Goal: Task Accomplishment & Management: Manage account settings

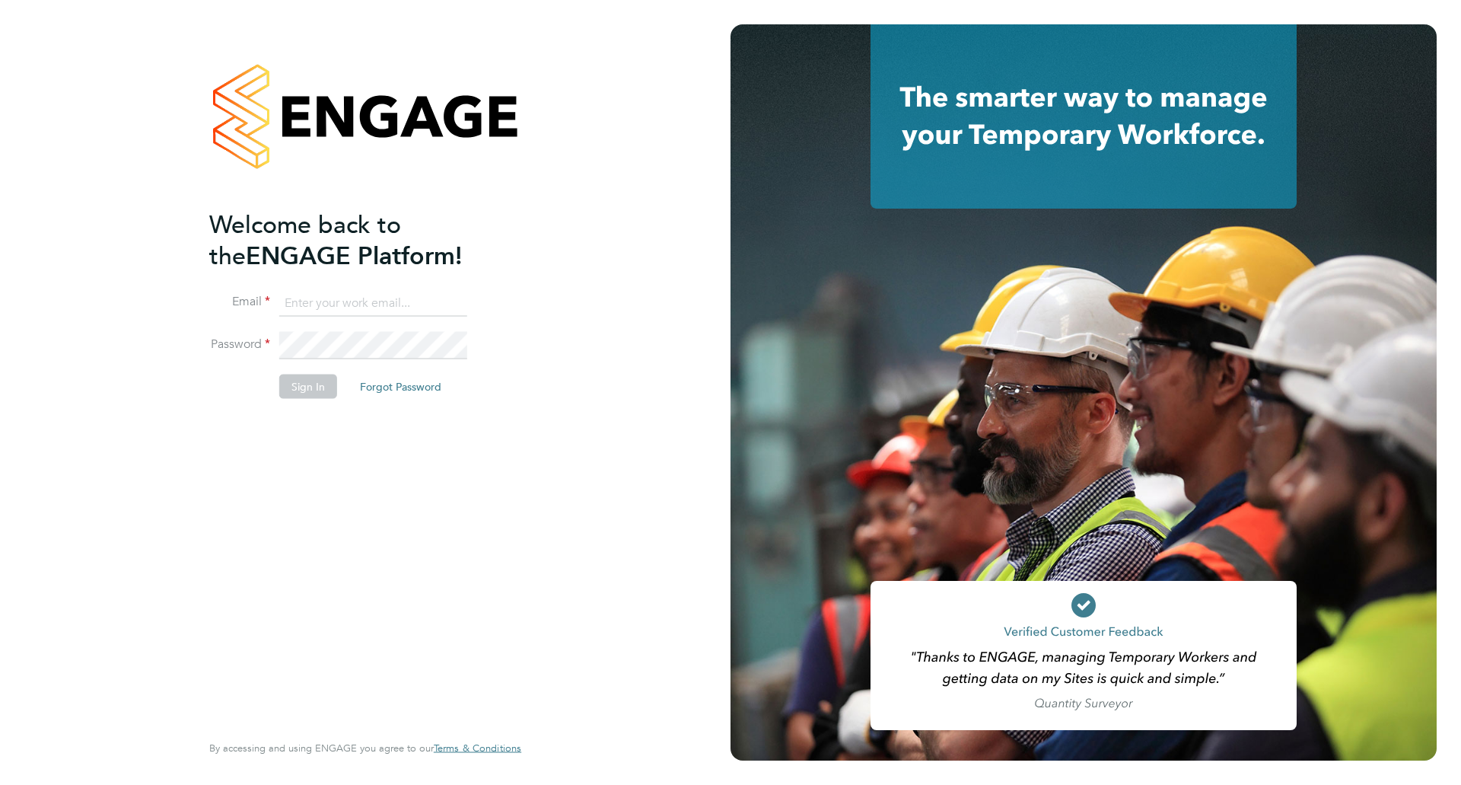
type input "[EMAIL_ADDRESS][DOMAIN_NAME]"
click at [340, 425] on div "Welcome back to the ENGAGE Platform! Email hfeeley22@gmail.com Password Sign In…" at bounding box center [357, 469] width 297 height 520
click at [306, 377] on button "Sign In" at bounding box center [308, 386] width 58 height 24
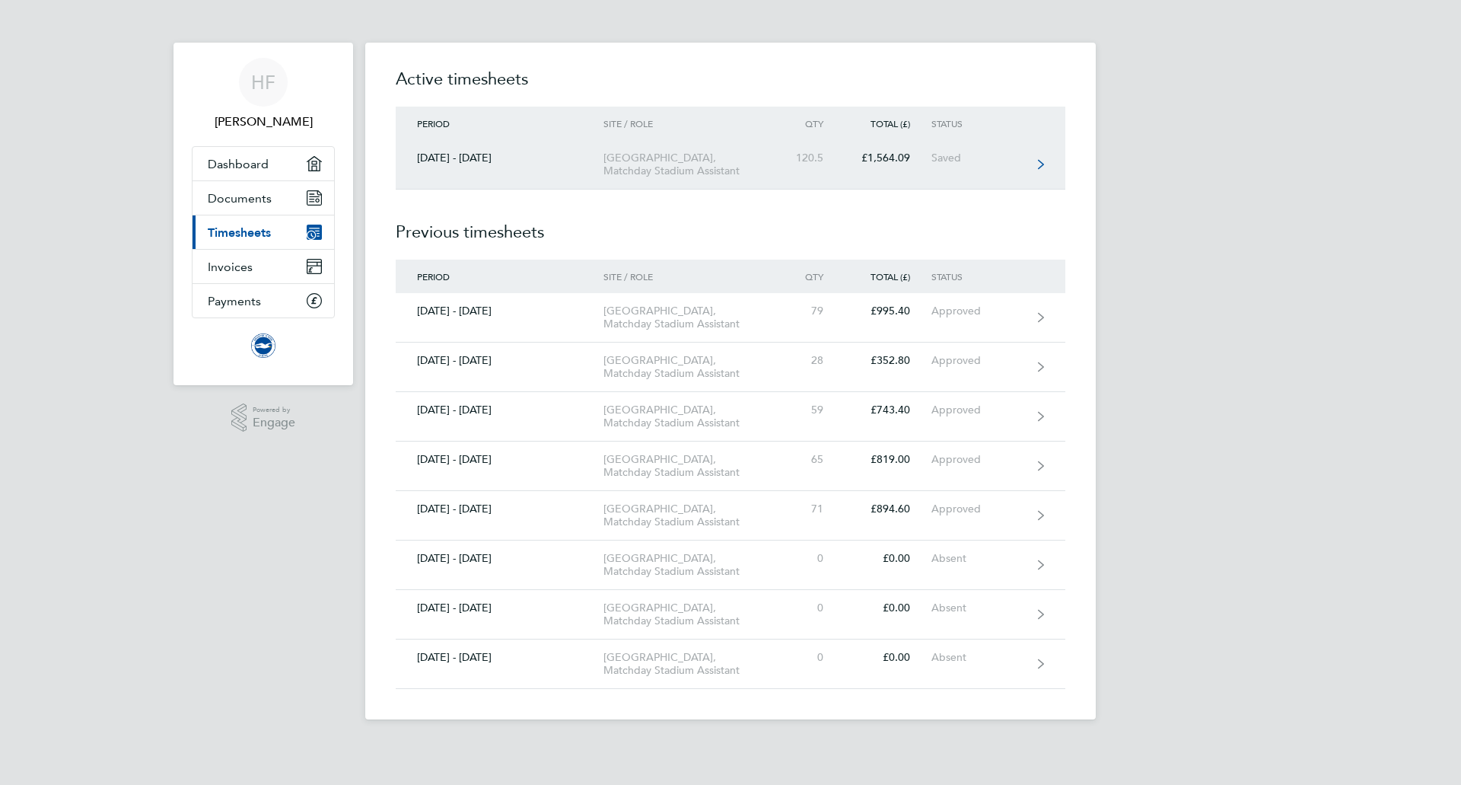
click at [931, 148] on link "[DATE] - [DATE] [GEOGRAPHIC_DATA], Matchday Stadium Assistant 120.5 £1,564.09 S…" at bounding box center [731, 164] width 670 height 49
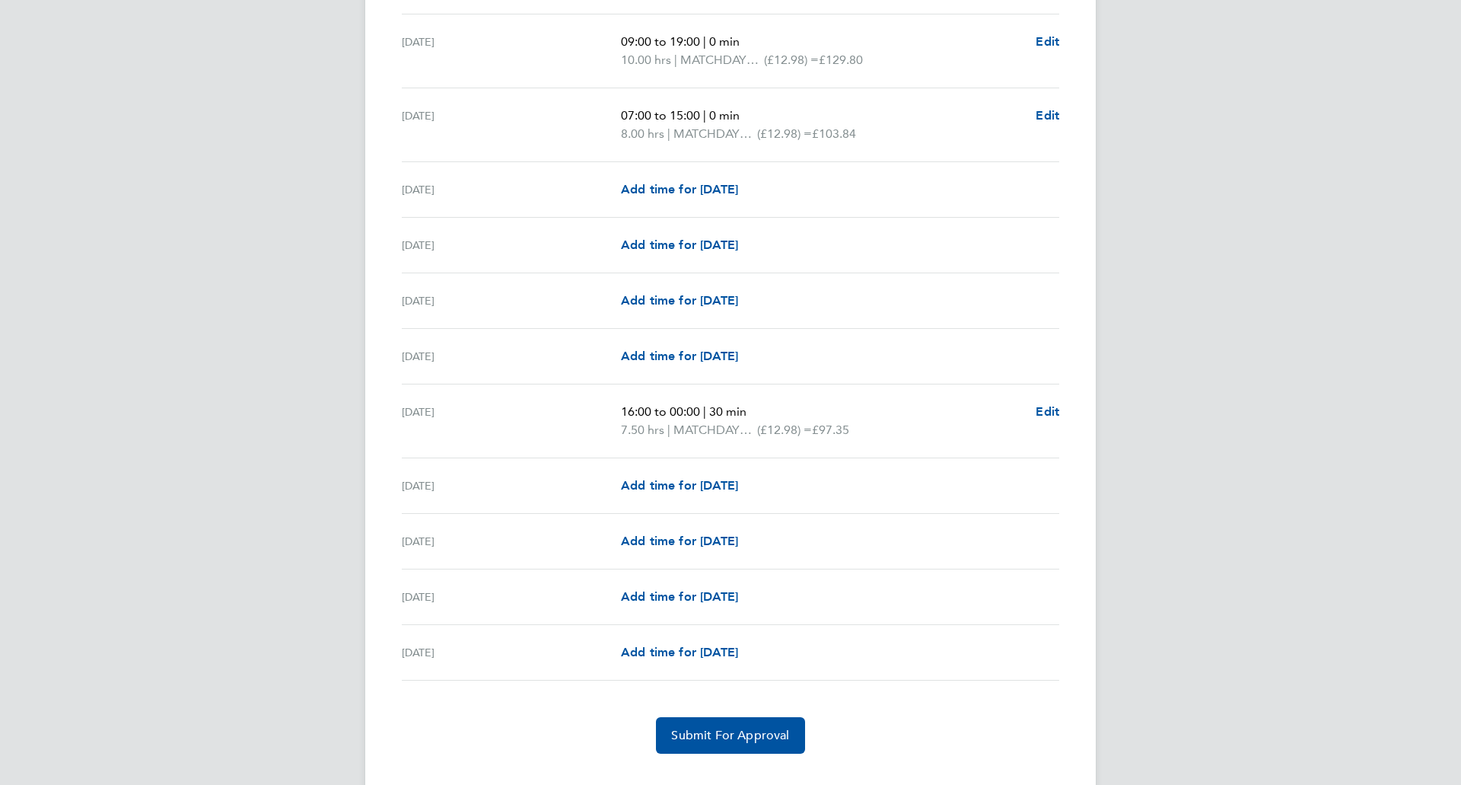
scroll to position [1726, 0]
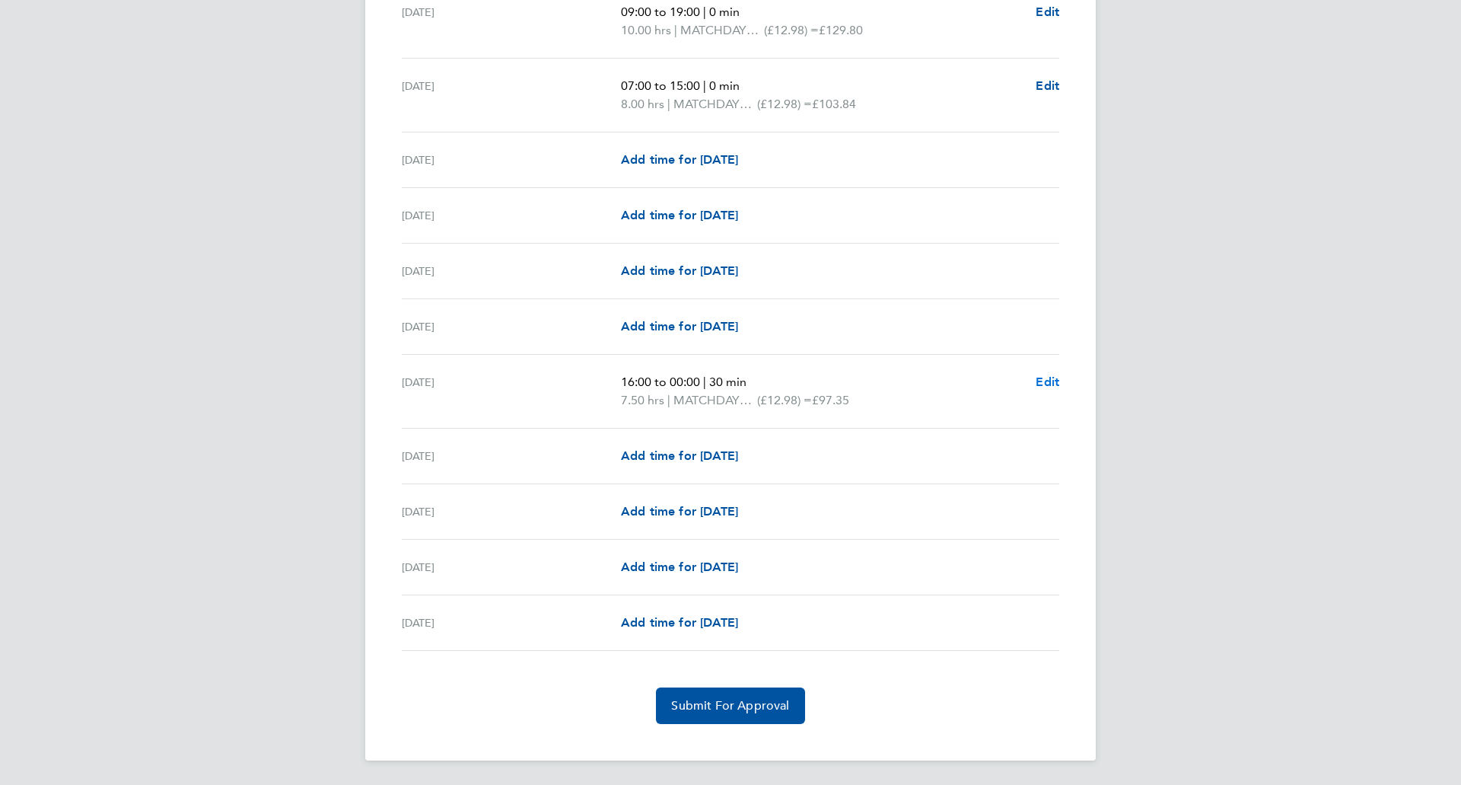
click at [1052, 387] on span "Edit" at bounding box center [1048, 381] width 24 height 14
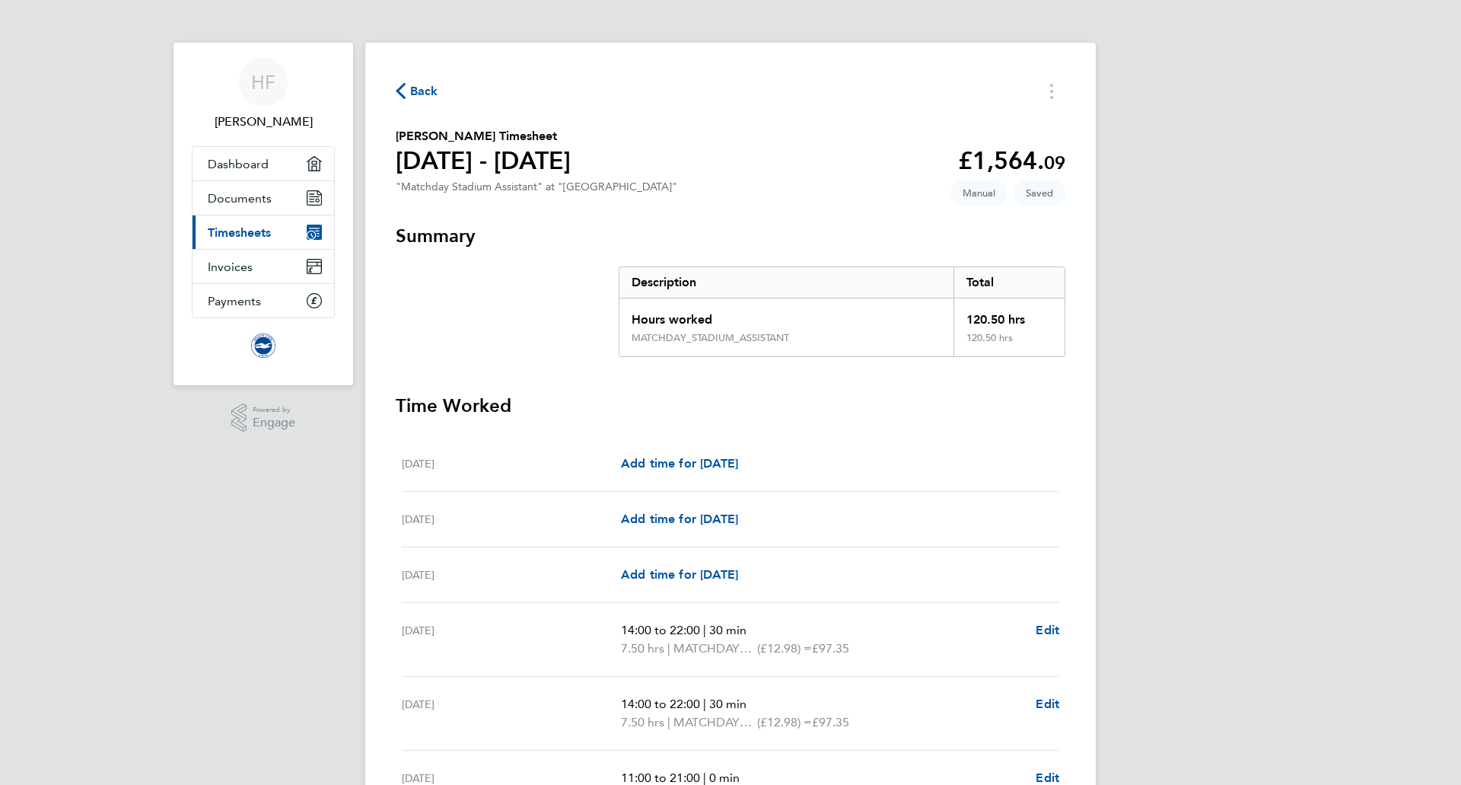
select select "30"
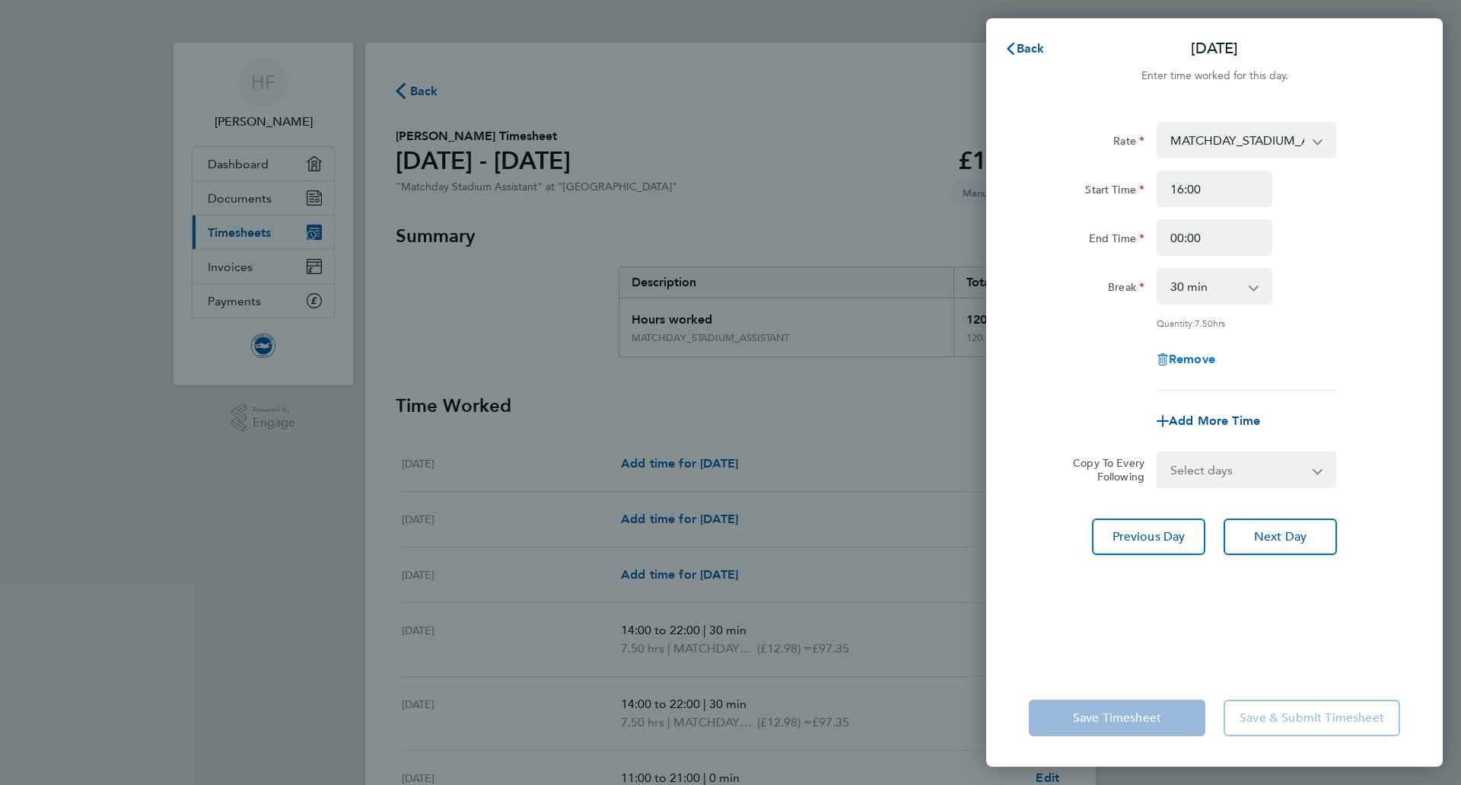
click at [1203, 359] on span "Remove" at bounding box center [1192, 359] width 46 height 14
select select "null"
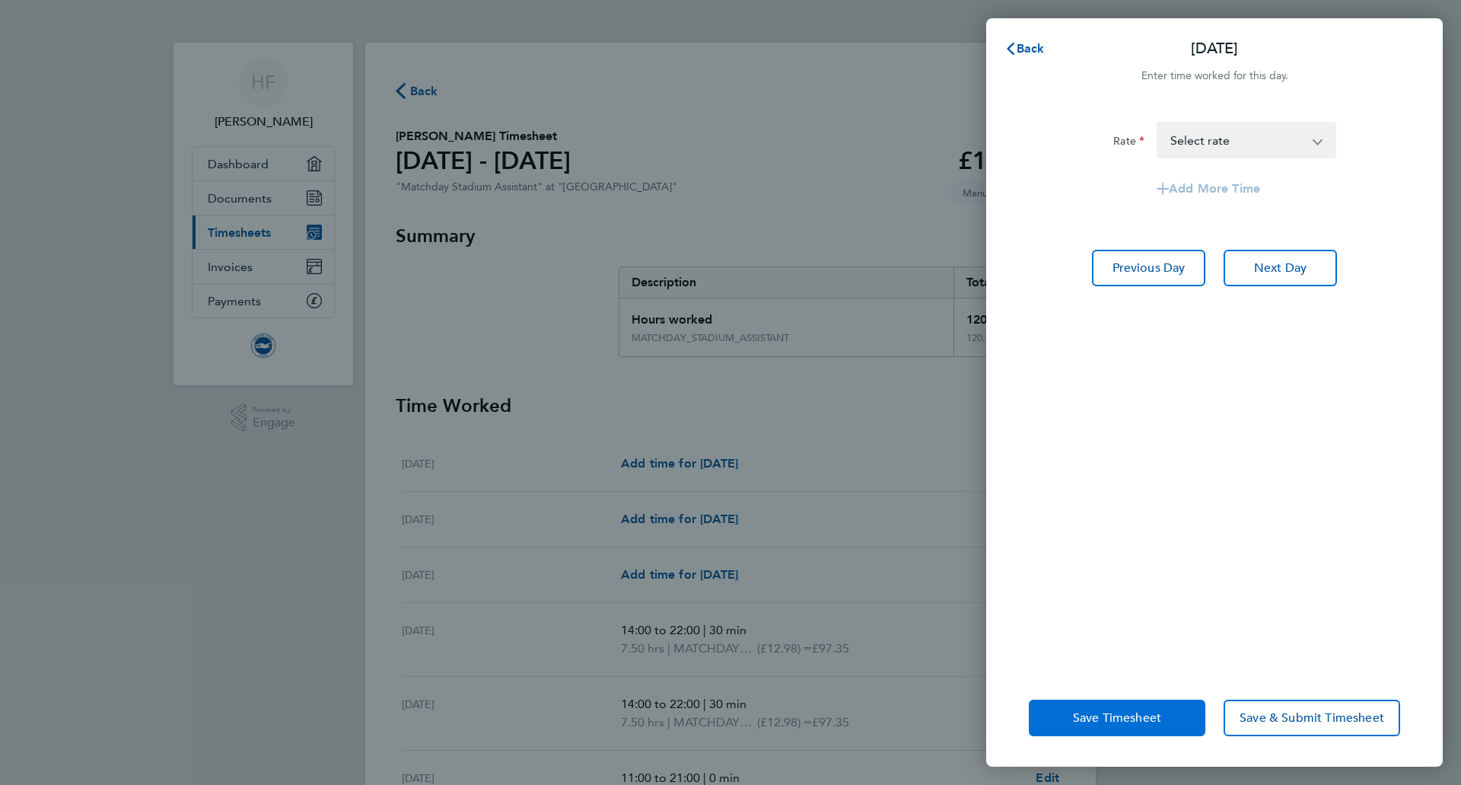
click at [1159, 701] on button "Save Timesheet" at bounding box center [1117, 717] width 177 height 37
